Goal: Find specific fact: Find specific fact

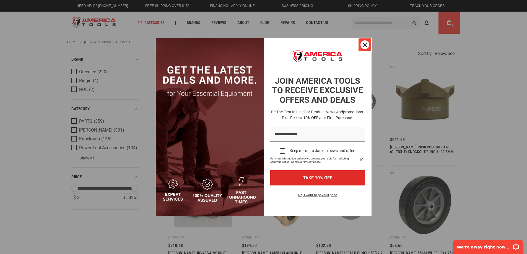
click at [366, 48] on div "Close" at bounding box center [365, 44] width 9 height 9
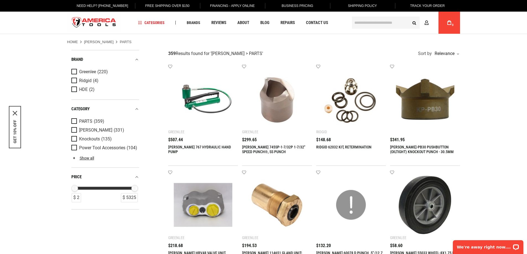
click at [363, 24] on input "text" at bounding box center [386, 23] width 68 height 12
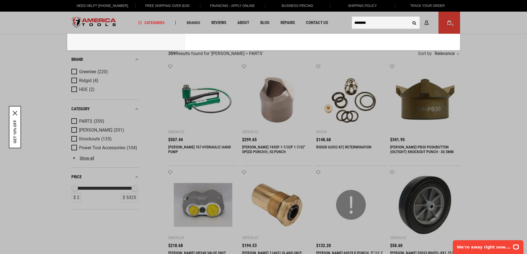
type input "********"
click at [409, 17] on button "Search" at bounding box center [414, 22] width 11 height 11
